Goal: Transaction & Acquisition: Purchase product/service

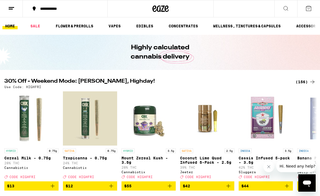
click at [303, 82] on div "(156)" at bounding box center [305, 82] width 20 height 7
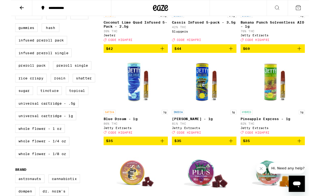
scroll to position [220, 0]
click at [56, 129] on label "Universal Cartridge - 1g" at bounding box center [37, 124] width 66 height 9
checkbox input "true"
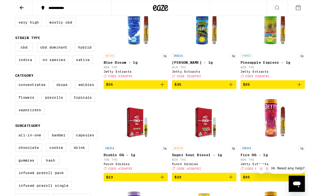
scroll to position [78, 0]
click at [20, 69] on label "Indica" at bounding box center [15, 64] width 22 height 9
click at [6, 47] on input "Indica" at bounding box center [5, 47] width 0 height 0
checkbox input "true"
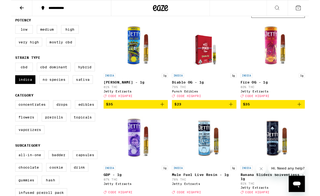
scroll to position [55, 0]
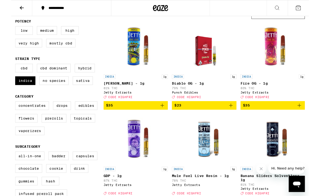
click at [21, 49] on label "Very High" at bounding box center [18, 46] width 29 height 9
click at [6, 29] on input "Very High" at bounding box center [5, 29] width 0 height 0
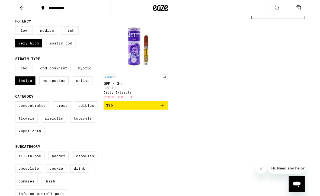
click at [23, 49] on label "Very High" at bounding box center [18, 46] width 29 height 9
click at [6, 29] on input "Very High" at bounding box center [5, 29] width 0 height 0
checkbox input "false"
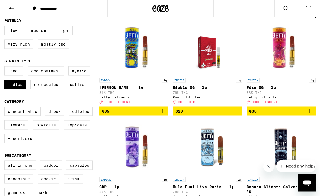
scroll to position [58, 0]
click at [85, 75] on label "Hybrid" at bounding box center [79, 70] width 22 height 9
click at [6, 67] on input "Hybrid" at bounding box center [5, 67] width 0 height 0
checkbox input "true"
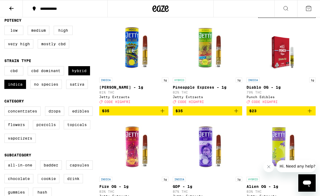
click at [17, 87] on label "Indica" at bounding box center [15, 84] width 22 height 9
click at [6, 67] on input "Indica" at bounding box center [5, 67] width 0 height 0
checkbox input "false"
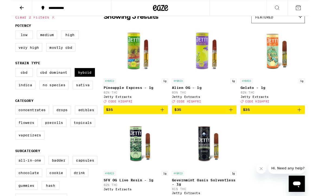
scroll to position [49, 0]
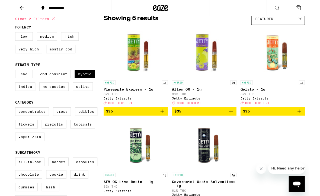
click at [21, 53] on label "Very High" at bounding box center [18, 52] width 29 height 9
click at [6, 36] on input "Very High" at bounding box center [5, 35] width 0 height 0
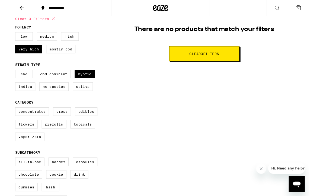
click at [213, 60] on span "Clear 3 filter s" at bounding box center [208, 58] width 32 height 4
checkbox input "false"
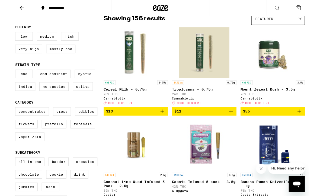
click at [18, 97] on label "Indica" at bounding box center [15, 92] width 22 height 9
click at [6, 76] on input "Indica" at bounding box center [5, 76] width 0 height 0
checkbox input "true"
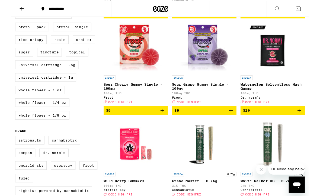
scroll to position [262, 0]
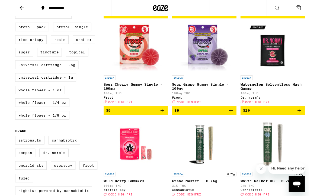
click at [62, 88] on label "Universal Cartridge - 1g" at bounding box center [37, 83] width 66 height 9
checkbox input "true"
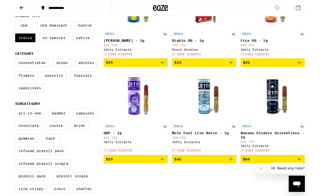
scroll to position [102, 0]
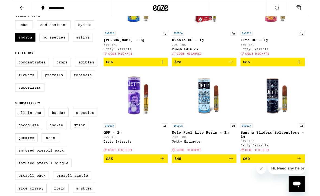
click at [164, 172] on icon "Add to bag" at bounding box center [162, 171] width 4 height 4
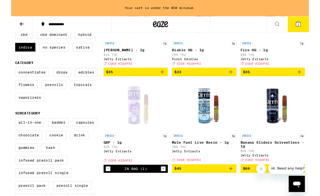
scroll to position [109, 0]
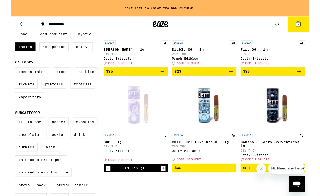
click at [311, 80] on icon "Add to bag" at bounding box center [309, 76] width 7 height 7
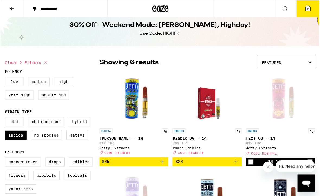
scroll to position [7, 0]
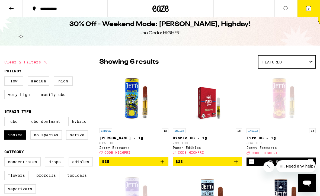
click at [313, 7] on button "2" at bounding box center [308, 8] width 23 height 17
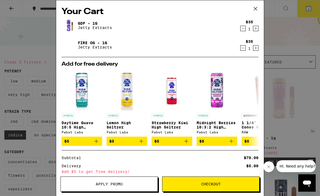
click at [258, 8] on icon at bounding box center [255, 9] width 8 height 8
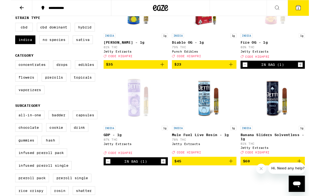
scroll to position [99, 0]
click at [82, 32] on label "Hybrid" at bounding box center [79, 28] width 22 height 9
click at [6, 25] on input "Hybrid" at bounding box center [5, 25] width 0 height 0
checkbox input "true"
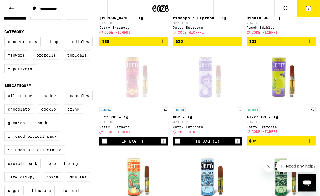
scroll to position [127, 0]
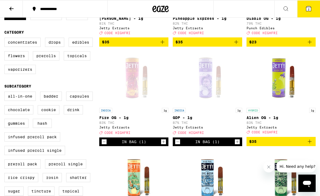
click at [307, 144] on icon "Add to bag" at bounding box center [309, 141] width 7 height 7
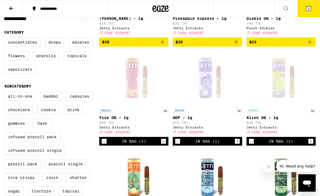
click at [310, 11] on icon at bounding box center [308, 8] width 7 height 7
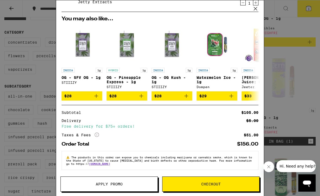
scroll to position [70, 0]
click at [125, 184] on span "Apply Promo" at bounding box center [109, 184] width 97 height 4
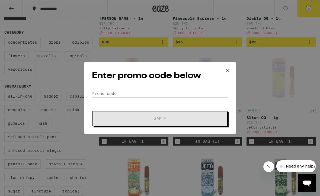
click at [108, 91] on input "Promo Code" at bounding box center [160, 93] width 136 height 8
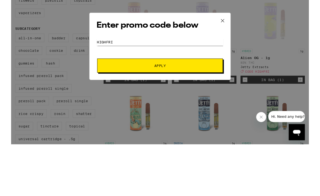
type input "HIGHFRI"
click at [168, 124] on span "Apply" at bounding box center [160, 126] width 98 height 4
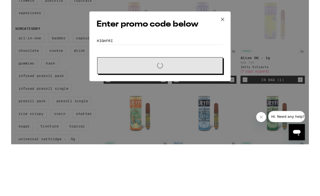
scroll to position [182, 0]
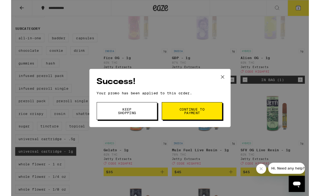
click at [204, 120] on span "Continue to payment" at bounding box center [195, 119] width 28 height 8
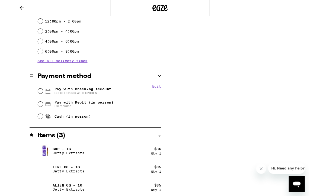
scroll to position [174, 0]
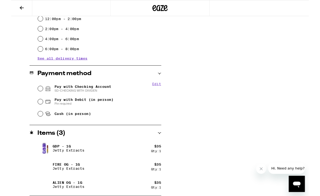
click at [35, 109] on div "Pay with Debit (in person) Pin required" at bounding box center [95, 109] width 133 height 14
click at [33, 112] on input "Pay with Debit (in person) Pin required" at bounding box center [31, 109] width 5 height 5
radio input "true"
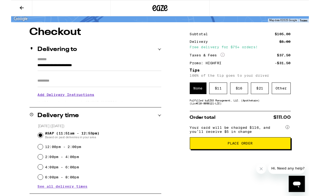
scroll to position [36, 0]
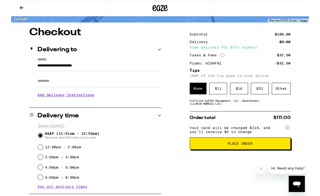
click at [292, 97] on div "Other" at bounding box center [290, 95] width 20 height 12
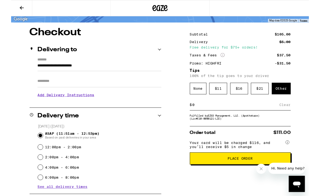
scroll to position [36, 0]
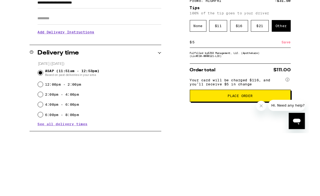
type input "5"
click at [297, 107] on div "Save" at bounding box center [296, 113] width 10 height 12
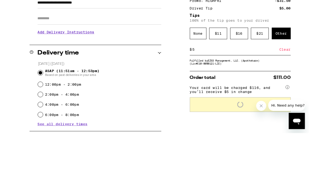
scroll to position [104, 0]
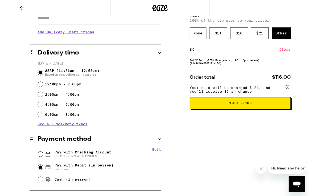
click at [204, 39] on div "None" at bounding box center [201, 36] width 18 height 12
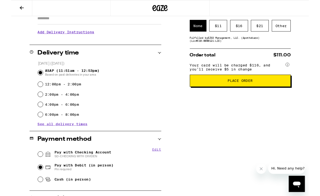
click at [255, 89] on span "Place Order" at bounding box center [246, 87] width 27 height 4
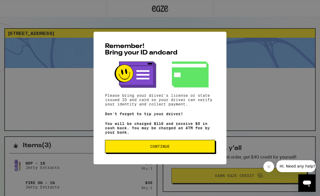
click at [173, 152] on button "Continue" at bounding box center [160, 146] width 110 height 13
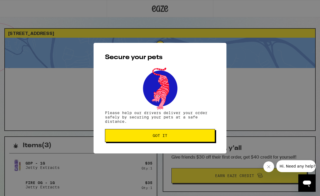
click at [176, 137] on span "Got it" at bounding box center [159, 136] width 101 height 4
